Goal: Information Seeking & Learning: Compare options

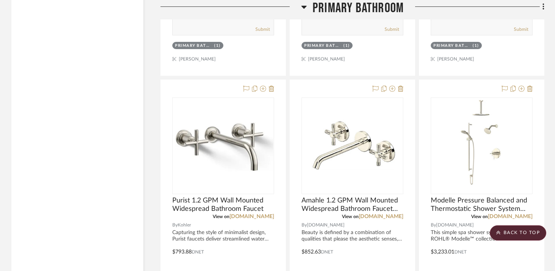
click at [303, 8] on icon at bounding box center [304, 6] width 6 height 9
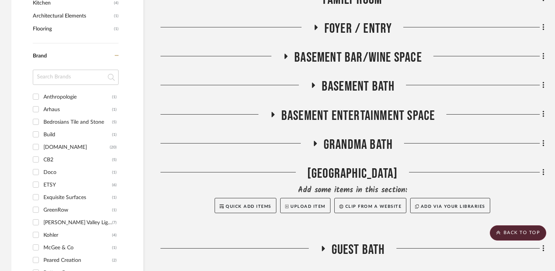
scroll to position [531, 0]
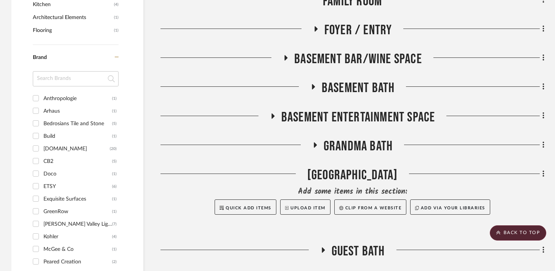
click at [286, 59] on icon at bounding box center [285, 58] width 9 height 6
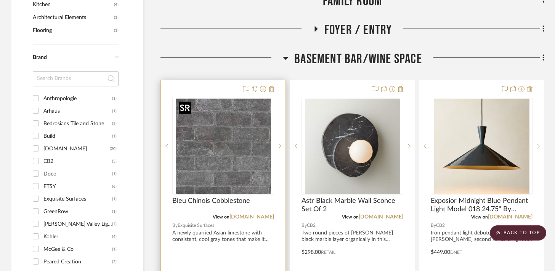
click at [240, 133] on img "0" at bounding box center [223, 146] width 95 height 95
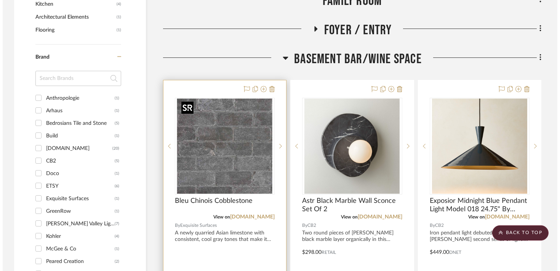
scroll to position [0, 0]
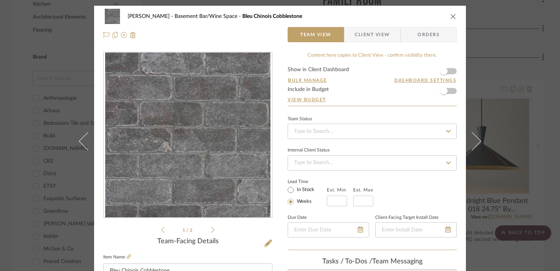
click at [58, 91] on div "[PERSON_NAME] Basement Bar/Wine Space Bleu Chinois Cobblestone Team View Client…" at bounding box center [280, 135] width 560 height 271
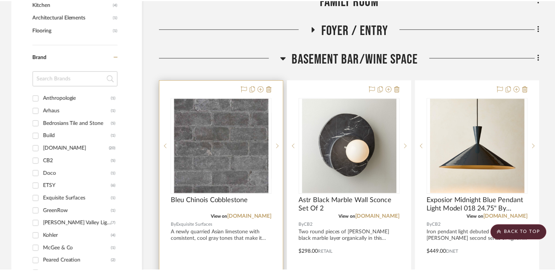
scroll to position [531, 0]
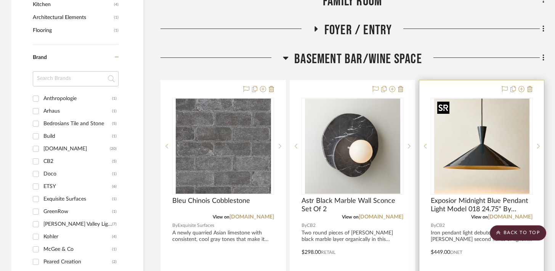
click at [0, 0] on img at bounding box center [0, 0] width 0 height 0
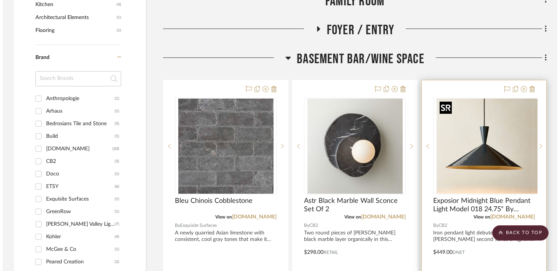
scroll to position [0, 0]
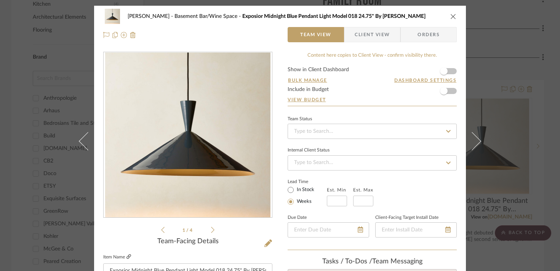
click at [127, 257] on icon at bounding box center [129, 257] width 5 height 5
click at [31, 103] on div "[PERSON_NAME] Basement Bar/Wine Space Exposior Midnight Blue Pendant Light Mode…" at bounding box center [280, 135] width 560 height 271
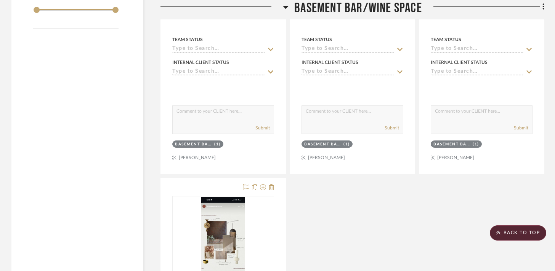
scroll to position [1118, 0]
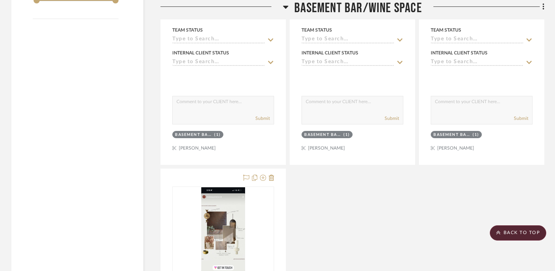
click at [285, 8] on icon at bounding box center [285, 7] width 5 height 3
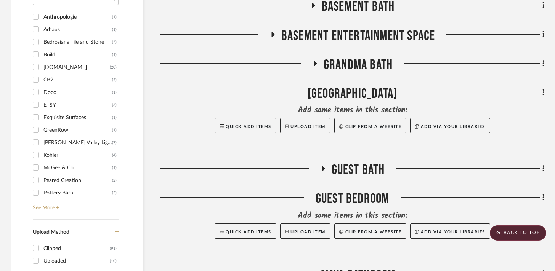
scroll to position [901, 0]
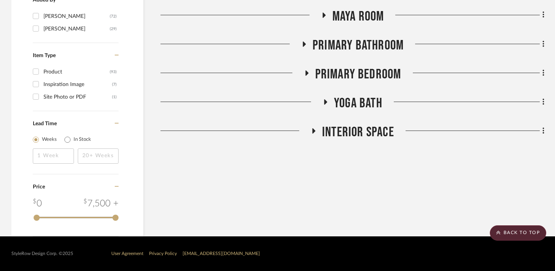
click at [322, 106] on div at bounding box center [241, 104] width 162 height 19
click at [325, 103] on icon at bounding box center [325, 102] width 9 height 6
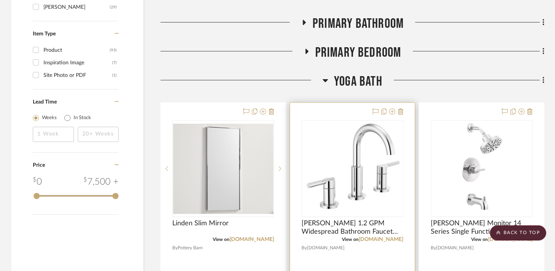
scroll to position [935, 0]
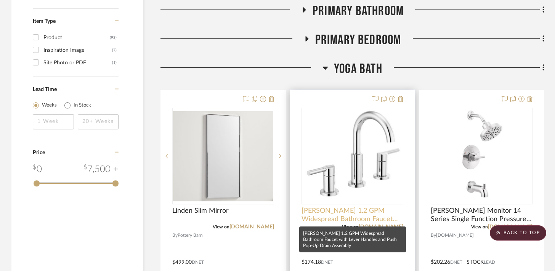
click at [309, 219] on span "[PERSON_NAME] 1.2 GPM Widespread Bathroom Faucet with Lever Handles and Push Po…" at bounding box center [352, 215] width 102 height 17
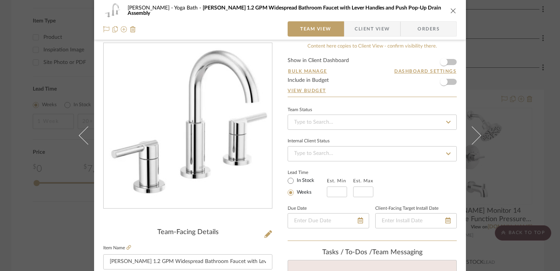
scroll to position [0, 0]
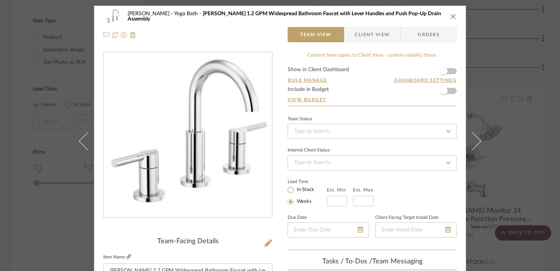
click at [128, 257] on icon at bounding box center [129, 257] width 5 height 5
click at [19, 80] on div "[PERSON_NAME] Yoga Bath [PERSON_NAME] 1.2 GPM Widespread Bathroom Faucet with L…" at bounding box center [280, 135] width 560 height 271
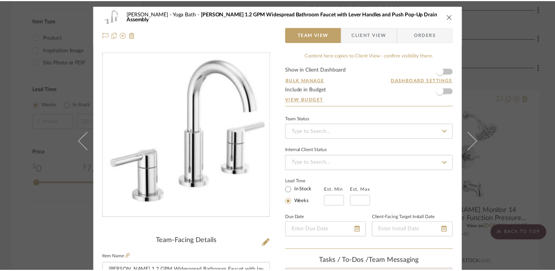
scroll to position [935, 0]
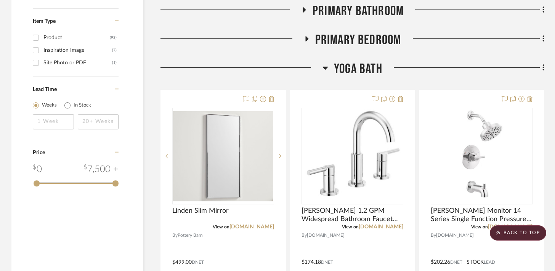
click at [327, 66] on icon at bounding box center [325, 67] width 6 height 9
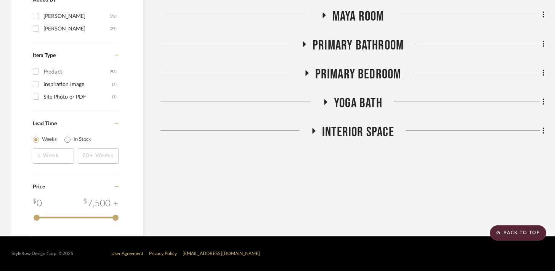
click at [304, 44] on icon at bounding box center [304, 44] width 3 height 5
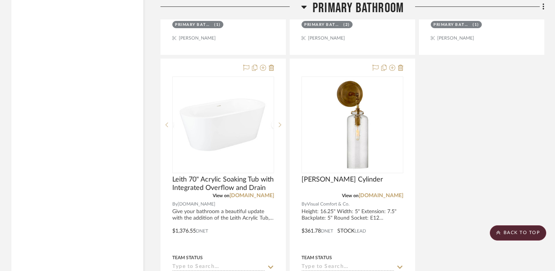
scroll to position [1587, 0]
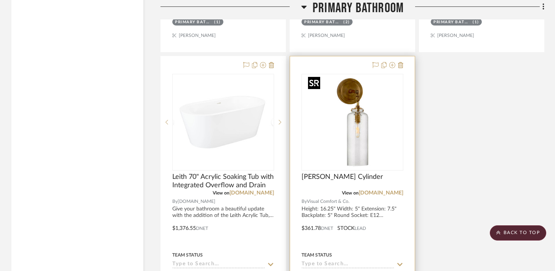
click at [374, 137] on img "0" at bounding box center [352, 122] width 95 height 95
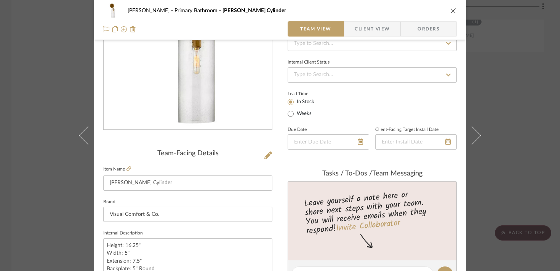
scroll to position [88, 0]
click at [127, 169] on icon at bounding box center [129, 168] width 5 height 5
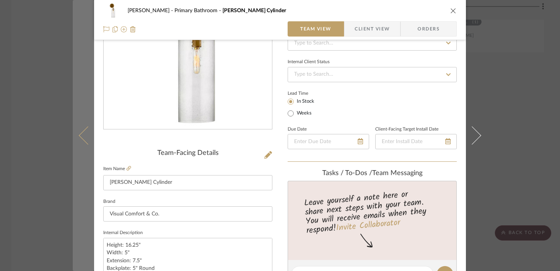
click at [74, 80] on button at bounding box center [83, 135] width 21 height 271
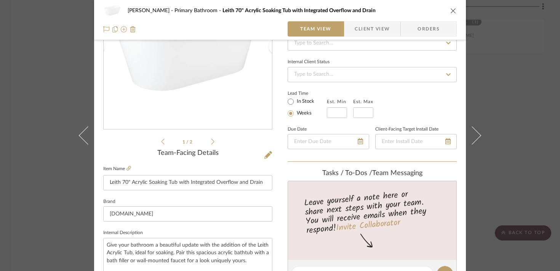
click at [32, 122] on div "[PERSON_NAME] Primary Bathroom Leith 70" Acrylic Soaking Tub with Integrated Ov…" at bounding box center [280, 135] width 560 height 271
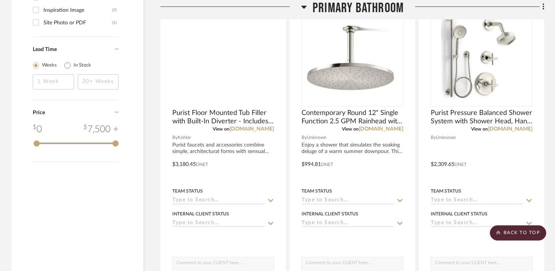
scroll to position [941, 0]
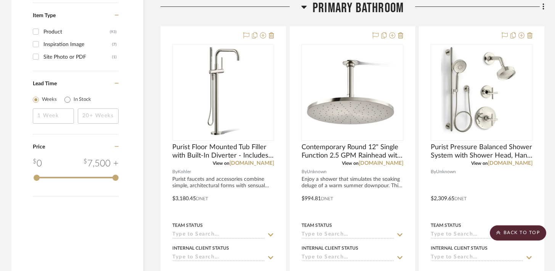
click at [305, 8] on icon at bounding box center [304, 6] width 6 height 9
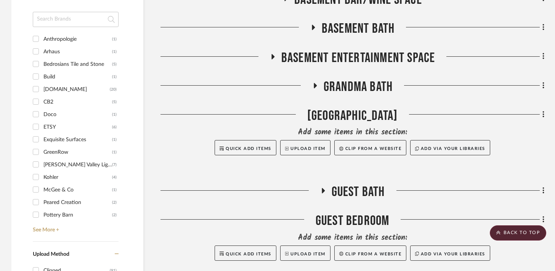
scroll to position [588, 0]
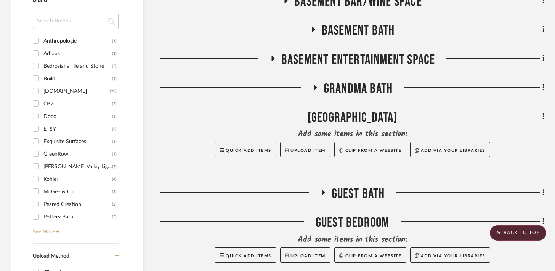
click at [316, 85] on icon at bounding box center [314, 88] width 9 height 6
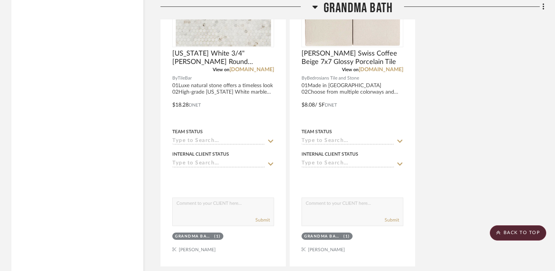
scroll to position [1522, 0]
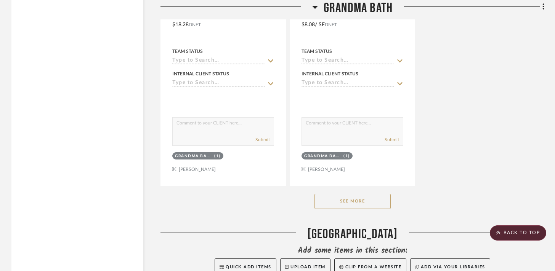
click at [328, 199] on button "See More" at bounding box center [352, 201] width 76 height 15
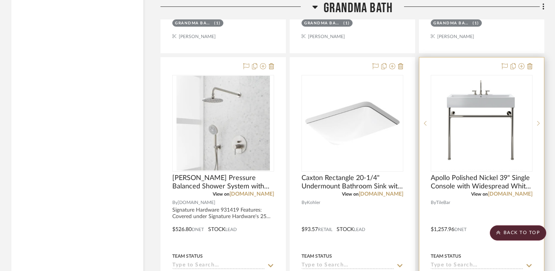
scroll to position [1663, 0]
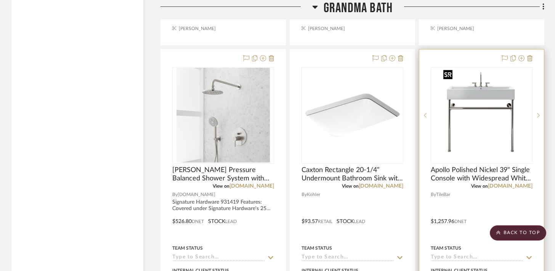
click at [0, 0] on img at bounding box center [0, 0] width 0 height 0
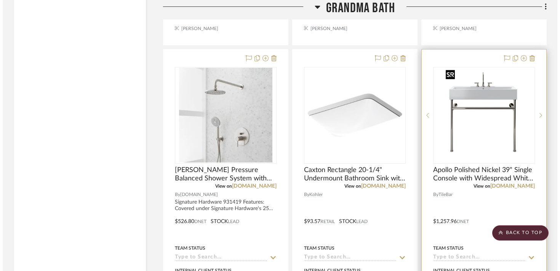
scroll to position [0, 0]
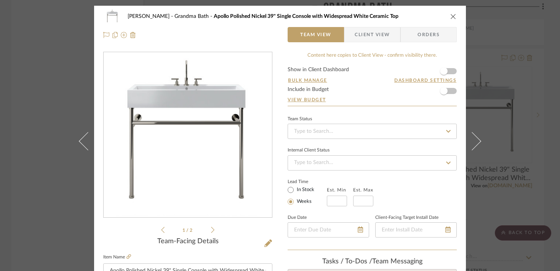
click at [61, 211] on div "[PERSON_NAME] Grandma Bath Apollo Polished Nickel 39" Single Console with Wides…" at bounding box center [280, 135] width 560 height 271
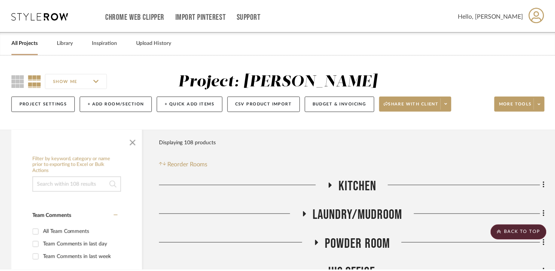
scroll to position [1663, 0]
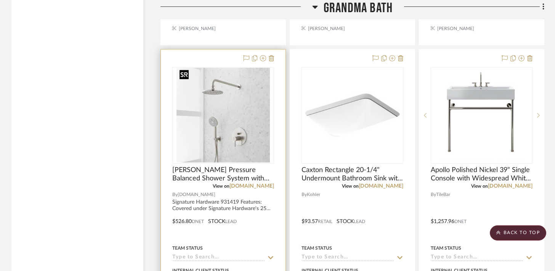
click at [226, 124] on img "0" at bounding box center [223, 115] width 94 height 95
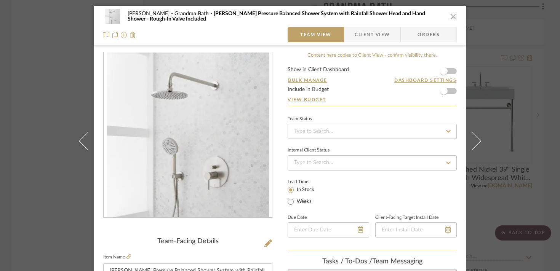
scroll to position [80, 0]
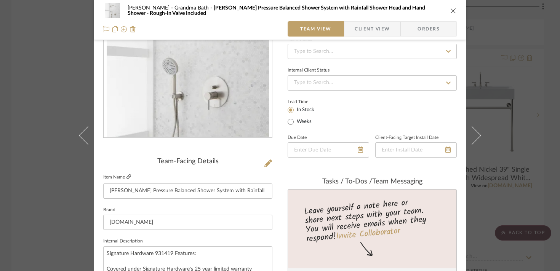
click at [127, 177] on icon at bounding box center [129, 177] width 5 height 5
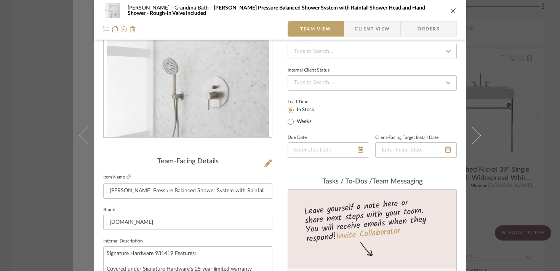
click at [88, 173] on button at bounding box center [83, 135] width 21 height 271
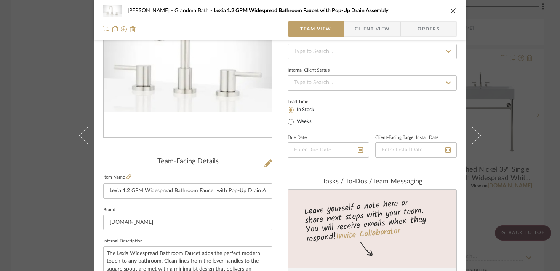
click at [495, 172] on div "[PERSON_NAME] Grandma Bath Lexia 1.2 GPM Widespread Bathroom Faucet with Pop-Up…" at bounding box center [280, 135] width 560 height 271
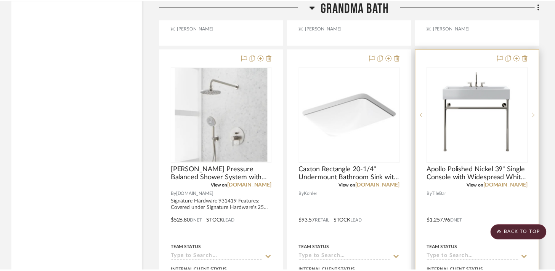
scroll to position [1663, 0]
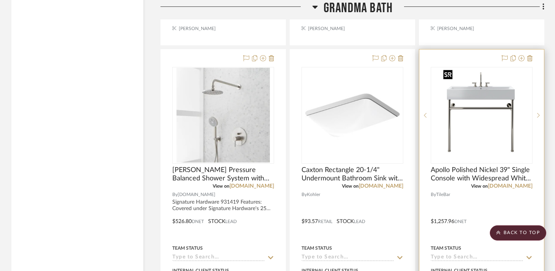
click at [495, 100] on img "0" at bounding box center [481, 115] width 83 height 95
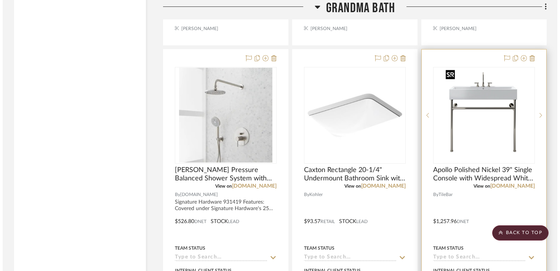
scroll to position [0, 0]
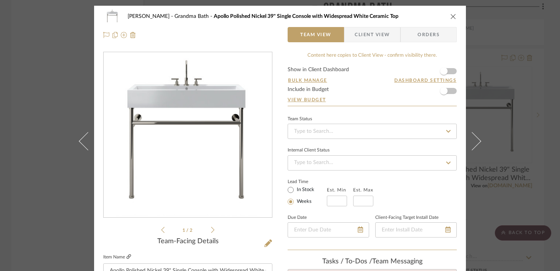
click at [127, 258] on icon at bounding box center [129, 257] width 5 height 5
click at [55, 185] on div "[PERSON_NAME] Grandma Bath Apollo Polished Nickel 39" Single Console with Wides…" at bounding box center [280, 135] width 560 height 271
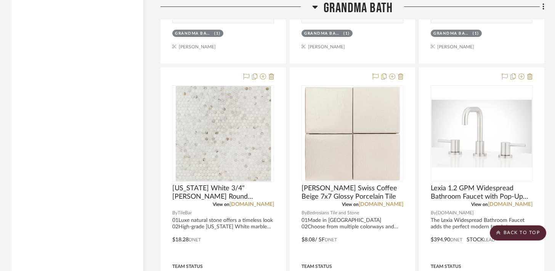
scroll to position [1305, 0]
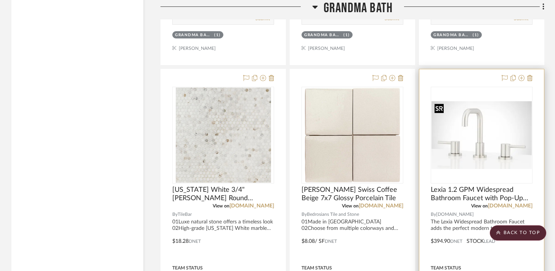
click at [0, 0] on img at bounding box center [0, 0] width 0 height 0
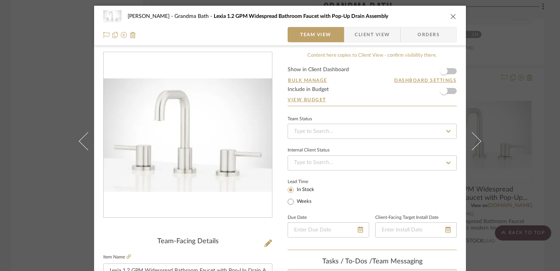
scroll to position [96, 0]
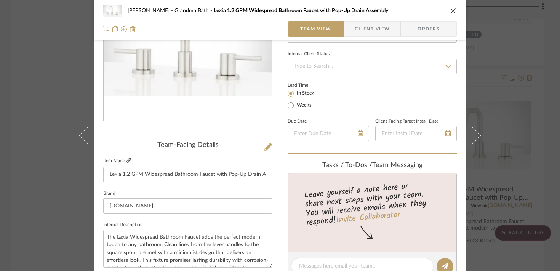
click at [127, 163] on icon at bounding box center [129, 160] width 5 height 5
click at [49, 143] on div "[PERSON_NAME] Grandma Bath Lexia 1.2 GPM Widespread Bathroom Faucet with Pop-Up…" at bounding box center [280, 135] width 560 height 271
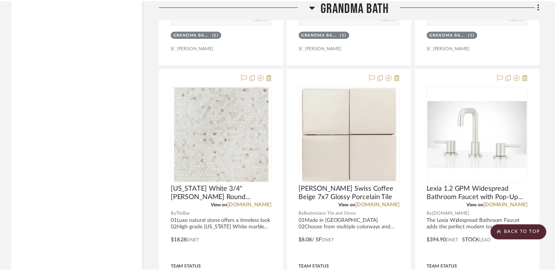
scroll to position [1305, 0]
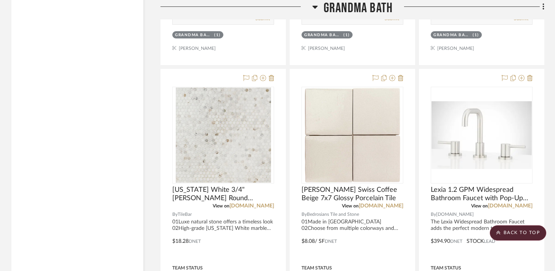
click at [315, 6] on icon at bounding box center [314, 7] width 5 height 3
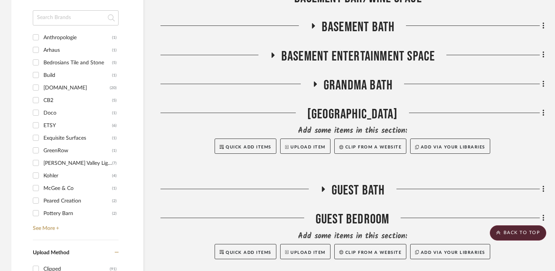
scroll to position [577, 0]
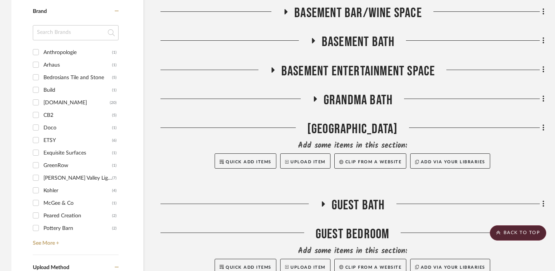
click at [313, 41] on icon at bounding box center [313, 40] width 3 height 5
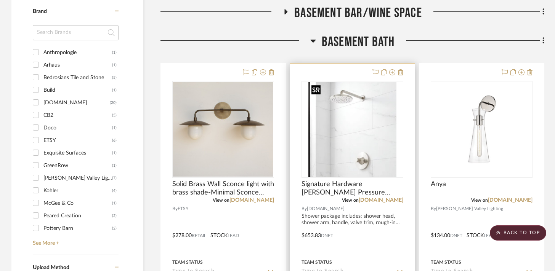
scroll to position [582, 0]
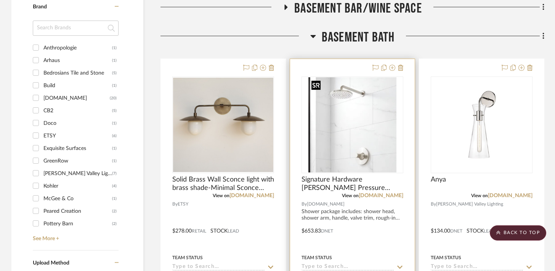
click at [331, 141] on img "0" at bounding box center [352, 124] width 88 height 95
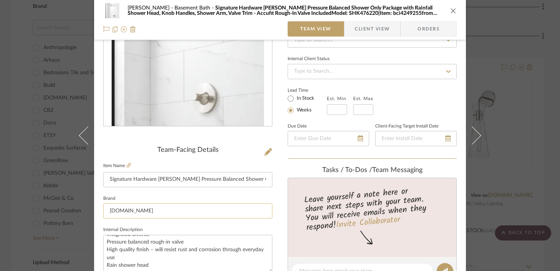
scroll to position [90, 0]
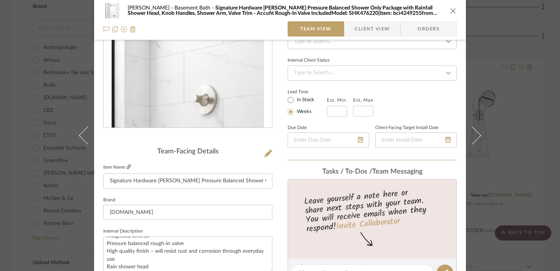
click at [127, 167] on icon at bounding box center [129, 167] width 5 height 5
click at [25, 144] on div "[PERSON_NAME] Basement Bath Signature Hardware [PERSON_NAME] Pressure Balanced …" at bounding box center [280, 135] width 560 height 271
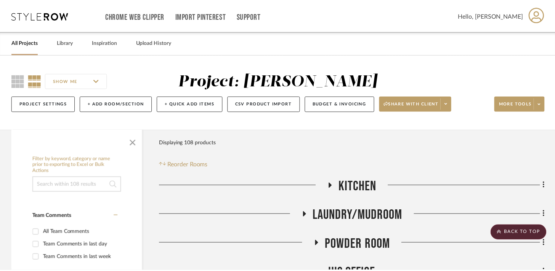
scroll to position [582, 0]
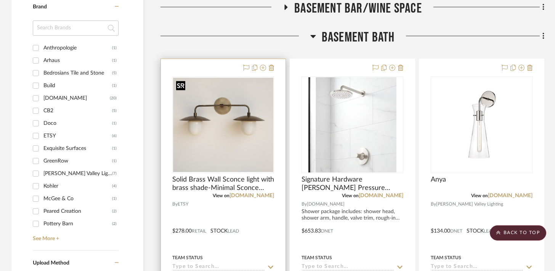
click at [0, 0] on img at bounding box center [0, 0] width 0 height 0
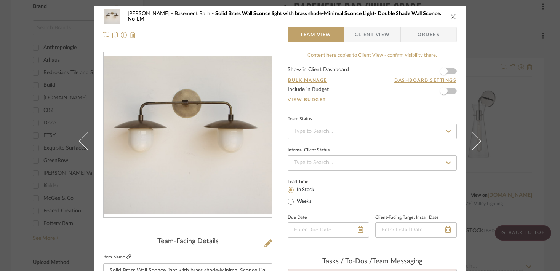
click at [127, 256] on icon at bounding box center [129, 257] width 5 height 5
click at [495, 29] on div "[PERSON_NAME] Basement Bath Solid Brass Wall Sconce light with brass shade-Mini…" at bounding box center [280, 135] width 560 height 271
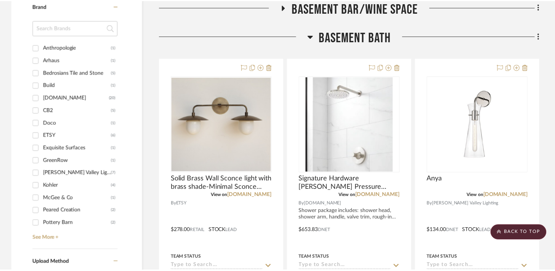
scroll to position [582, 0]
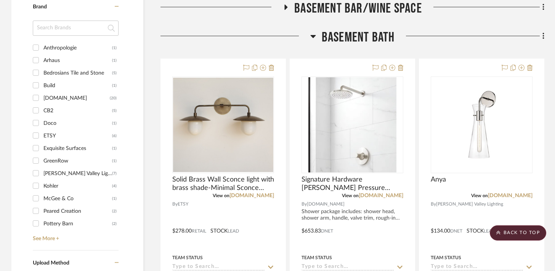
click at [316, 34] on h3 "Basement Bath" at bounding box center [352, 37] width 85 height 16
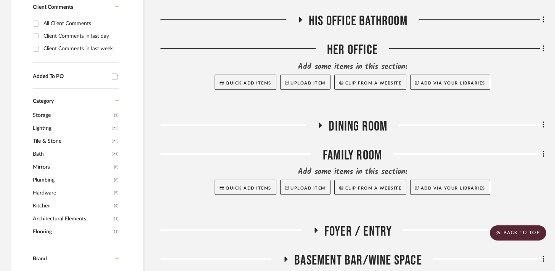
scroll to position [0, 0]
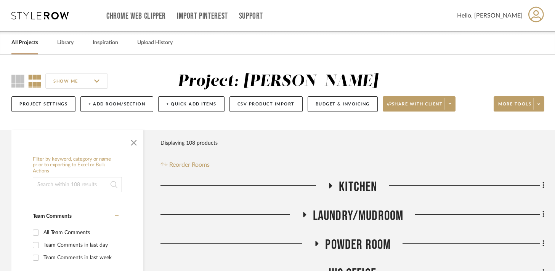
click at [334, 186] on icon at bounding box center [330, 186] width 9 height 6
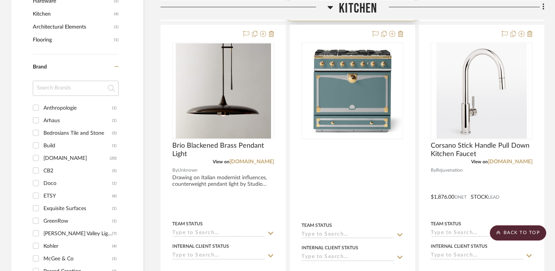
scroll to position [520, 0]
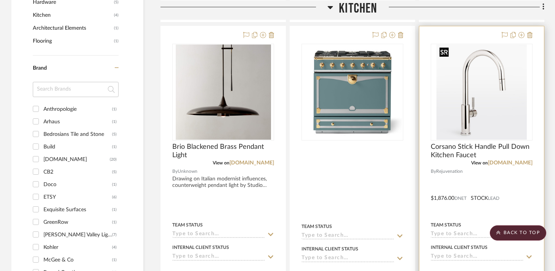
click at [0, 0] on img at bounding box center [0, 0] width 0 height 0
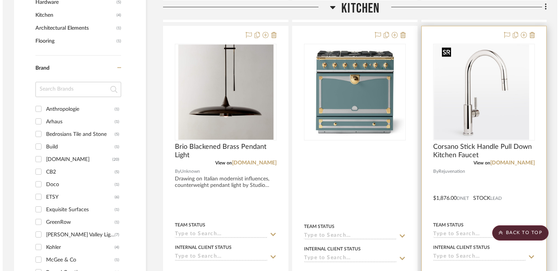
scroll to position [0, 0]
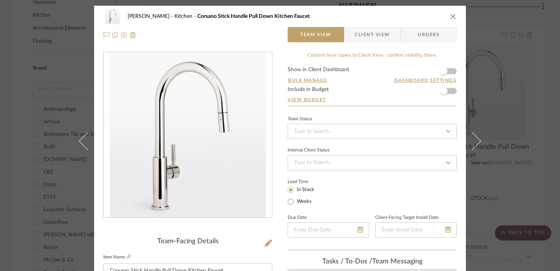
click at [130, 261] on fieldset "Item Name Corsano Stick Handle Pull Down Kitchen Faucet" at bounding box center [187, 265] width 169 height 27
click at [127, 257] on icon at bounding box center [129, 257] width 5 height 5
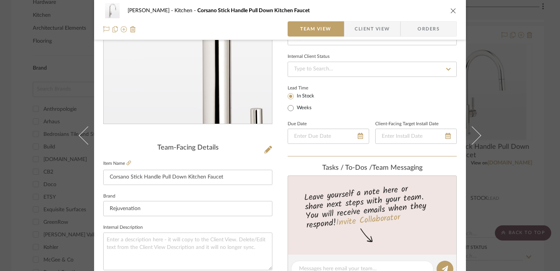
scroll to position [95, 0]
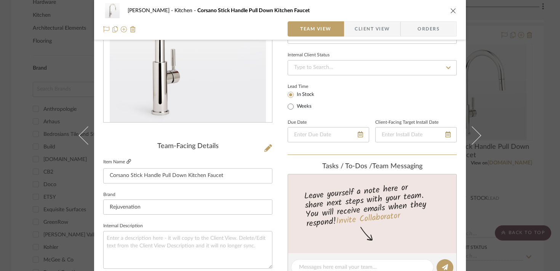
click at [127, 162] on icon at bounding box center [129, 161] width 5 height 5
click at [26, 36] on div "[PERSON_NAME] Kitchen Corsano Stick Handle Pull Down Kitchen Faucet Team View C…" at bounding box center [280, 135] width 560 height 271
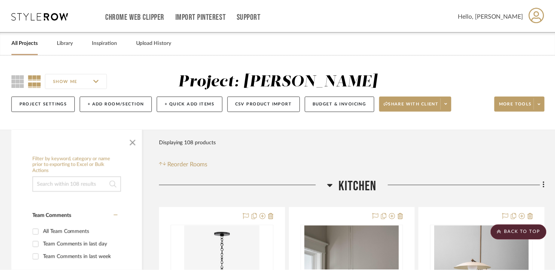
scroll to position [520, 0]
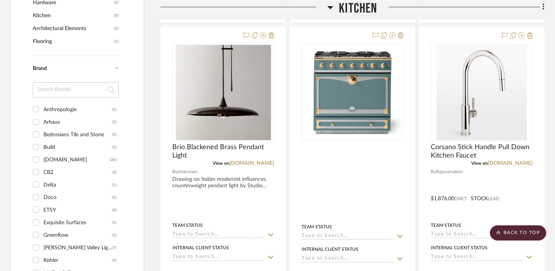
scroll to position [527, 0]
